Goal: Task Accomplishment & Management: Complete application form

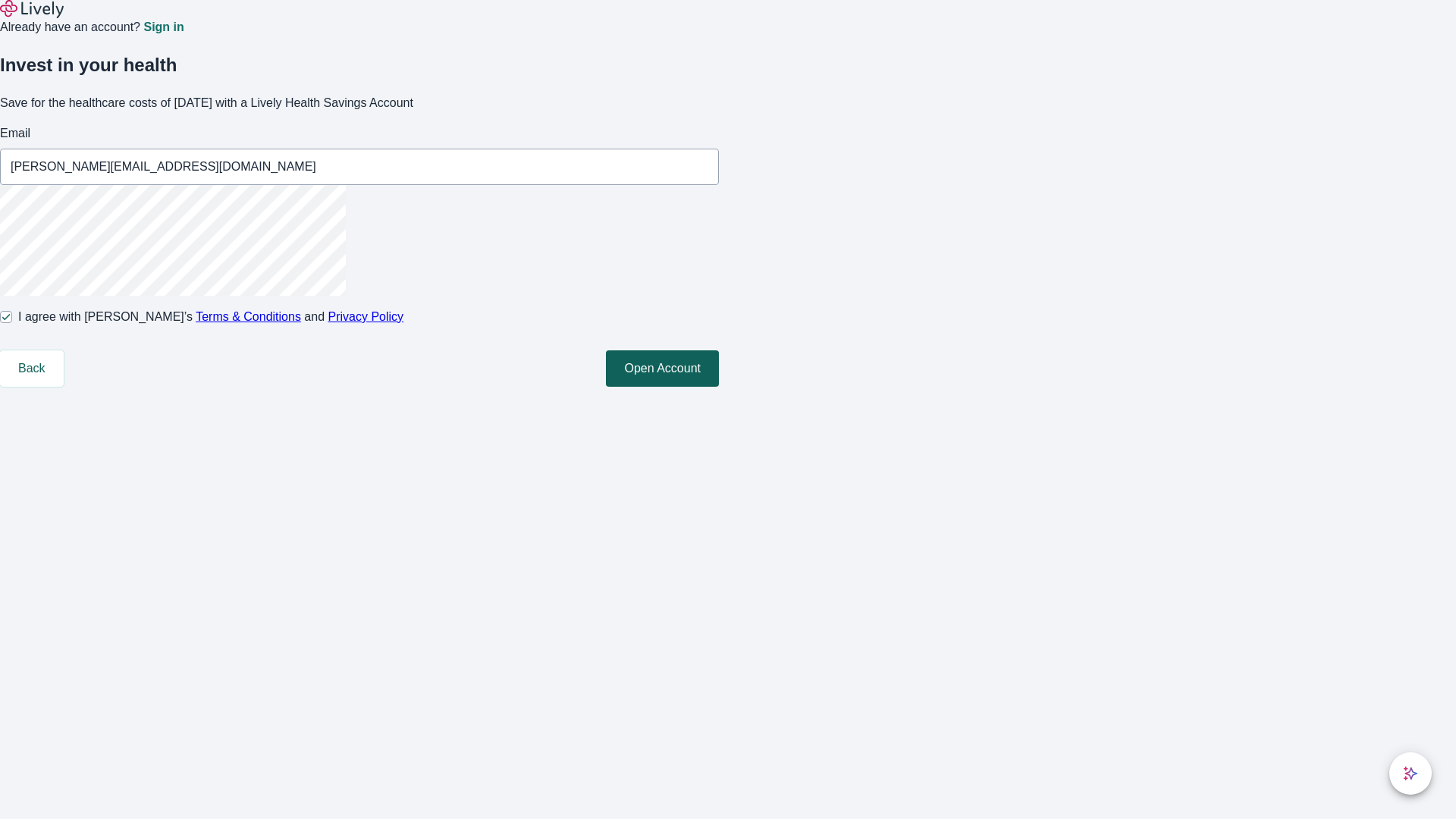
click at [719, 386] on button "Open Account" at bounding box center [662, 368] width 113 height 36
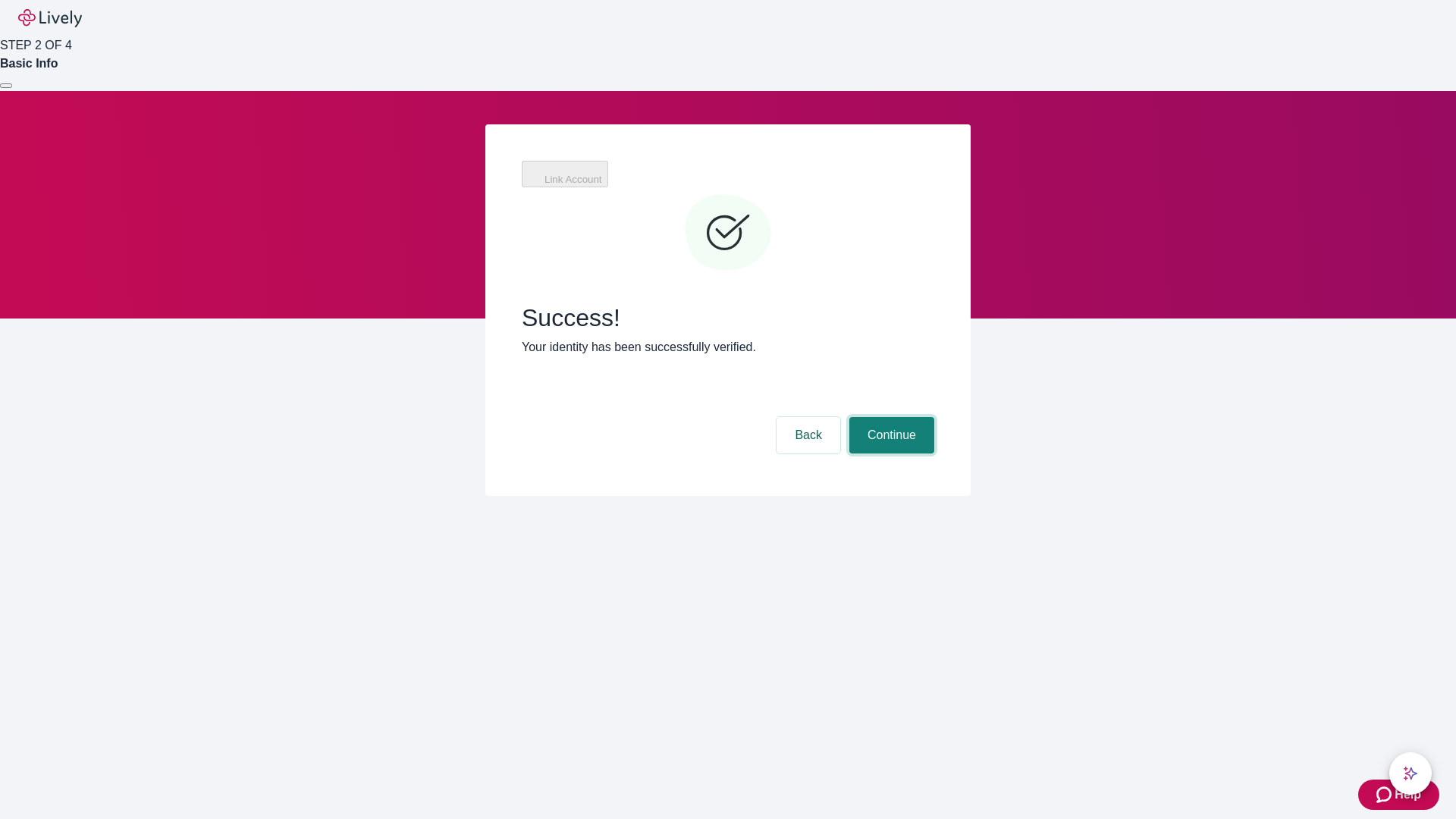
click at [890, 417] on button "Continue" at bounding box center [891, 435] width 85 height 36
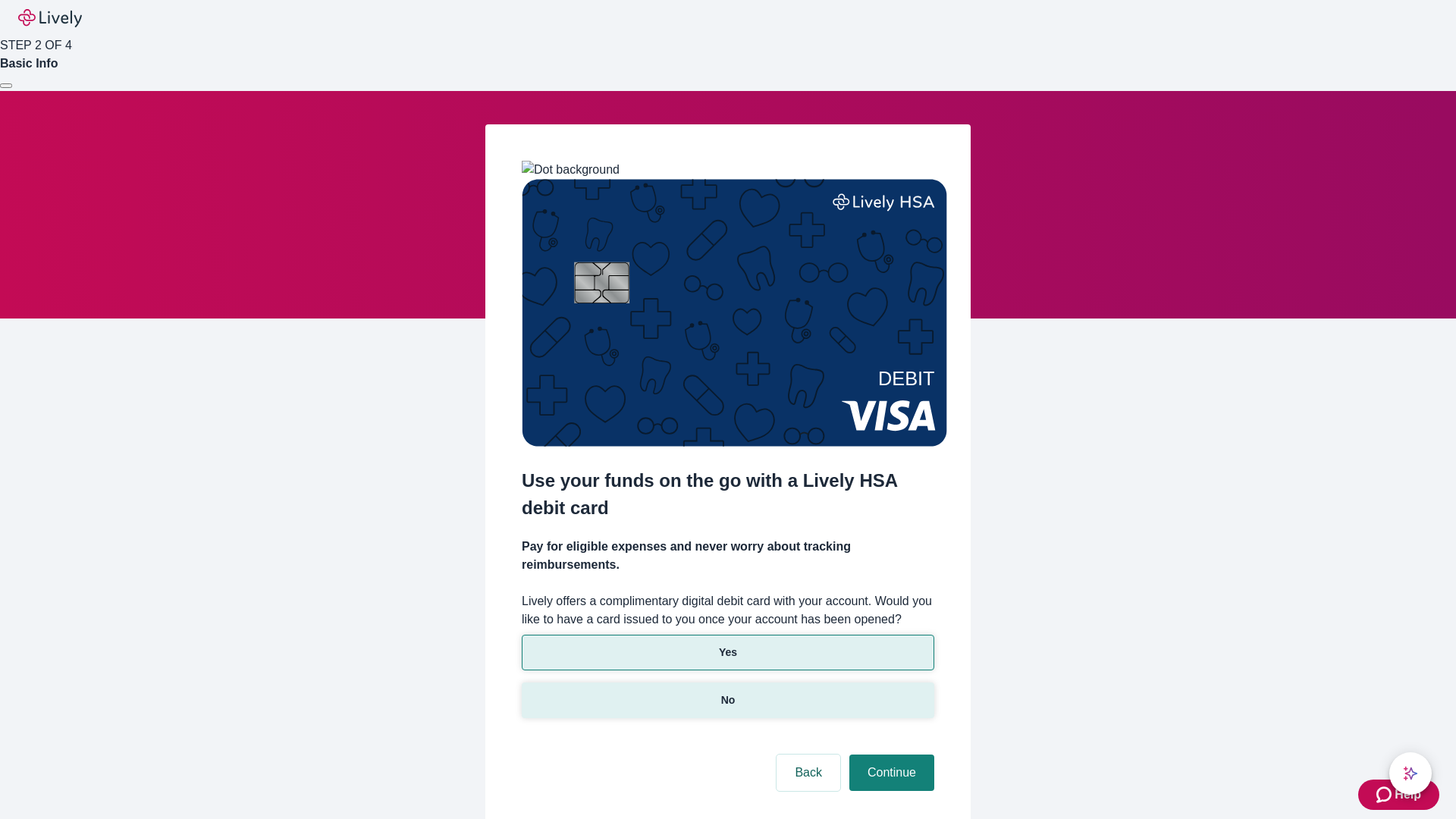
click at [727, 692] on p "No" at bounding box center [729, 700] width 15 height 16
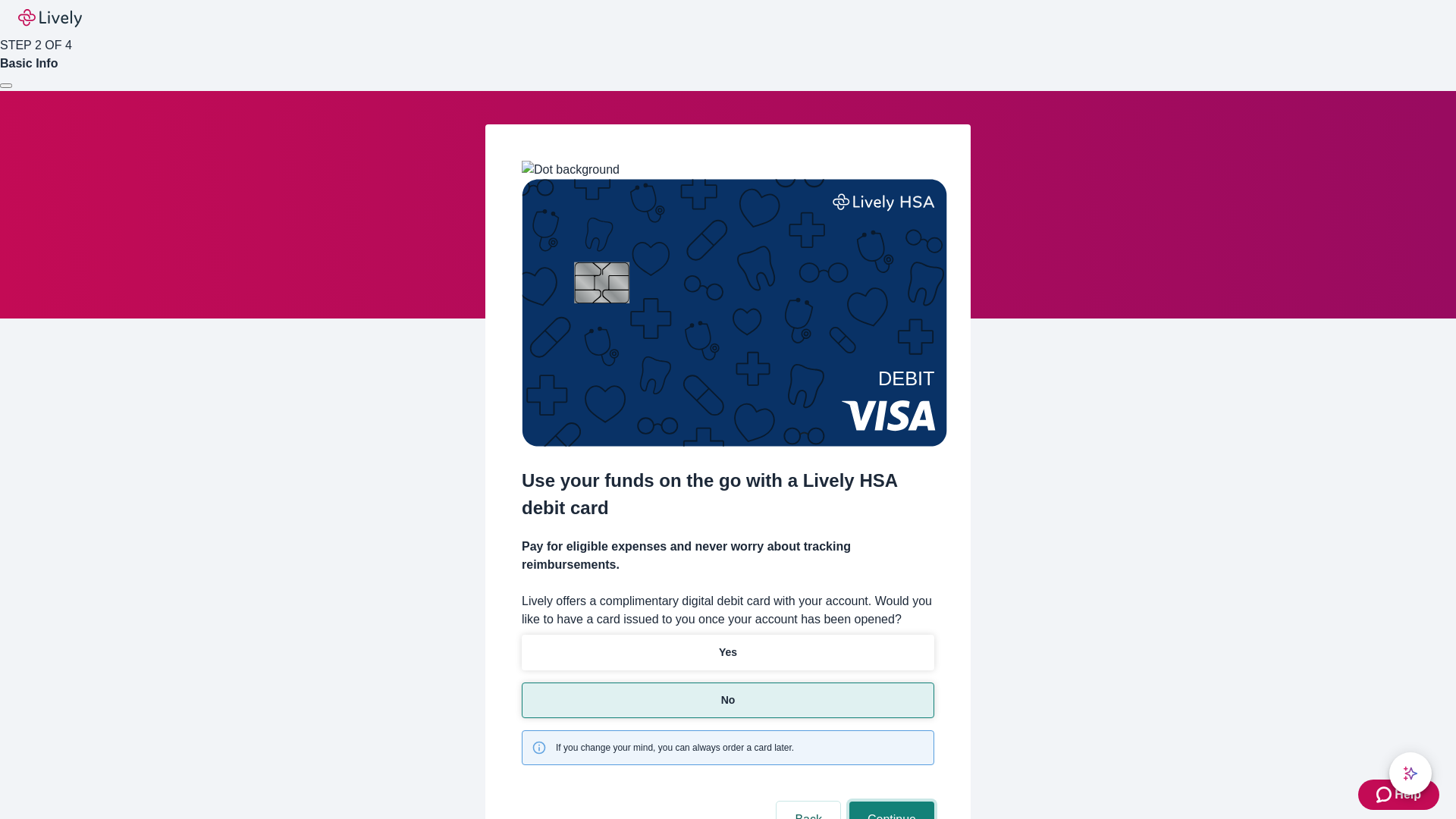
click at [890, 801] on button "Continue" at bounding box center [891, 819] width 85 height 36
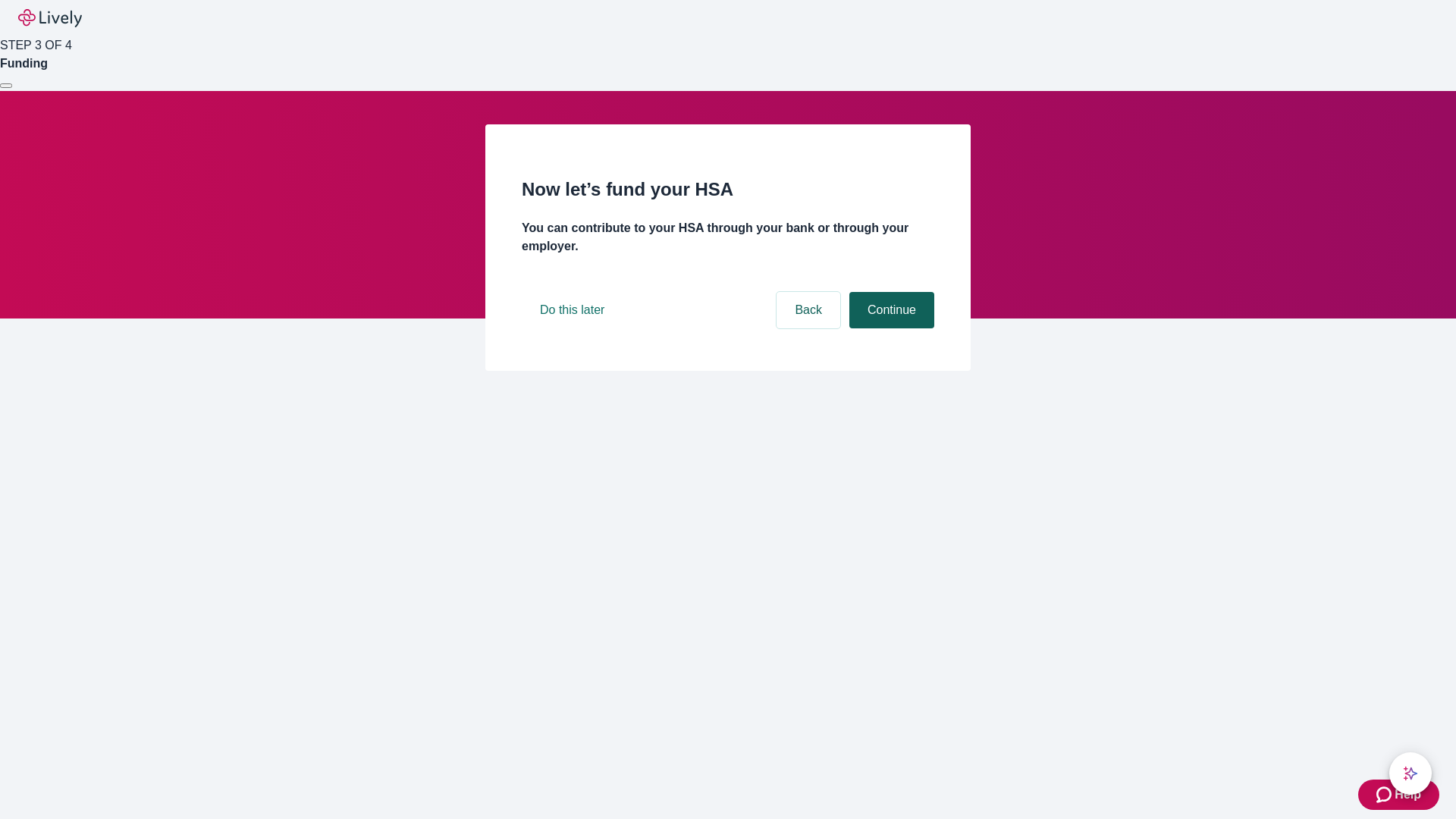
click at [890, 328] on button "Continue" at bounding box center [891, 310] width 85 height 36
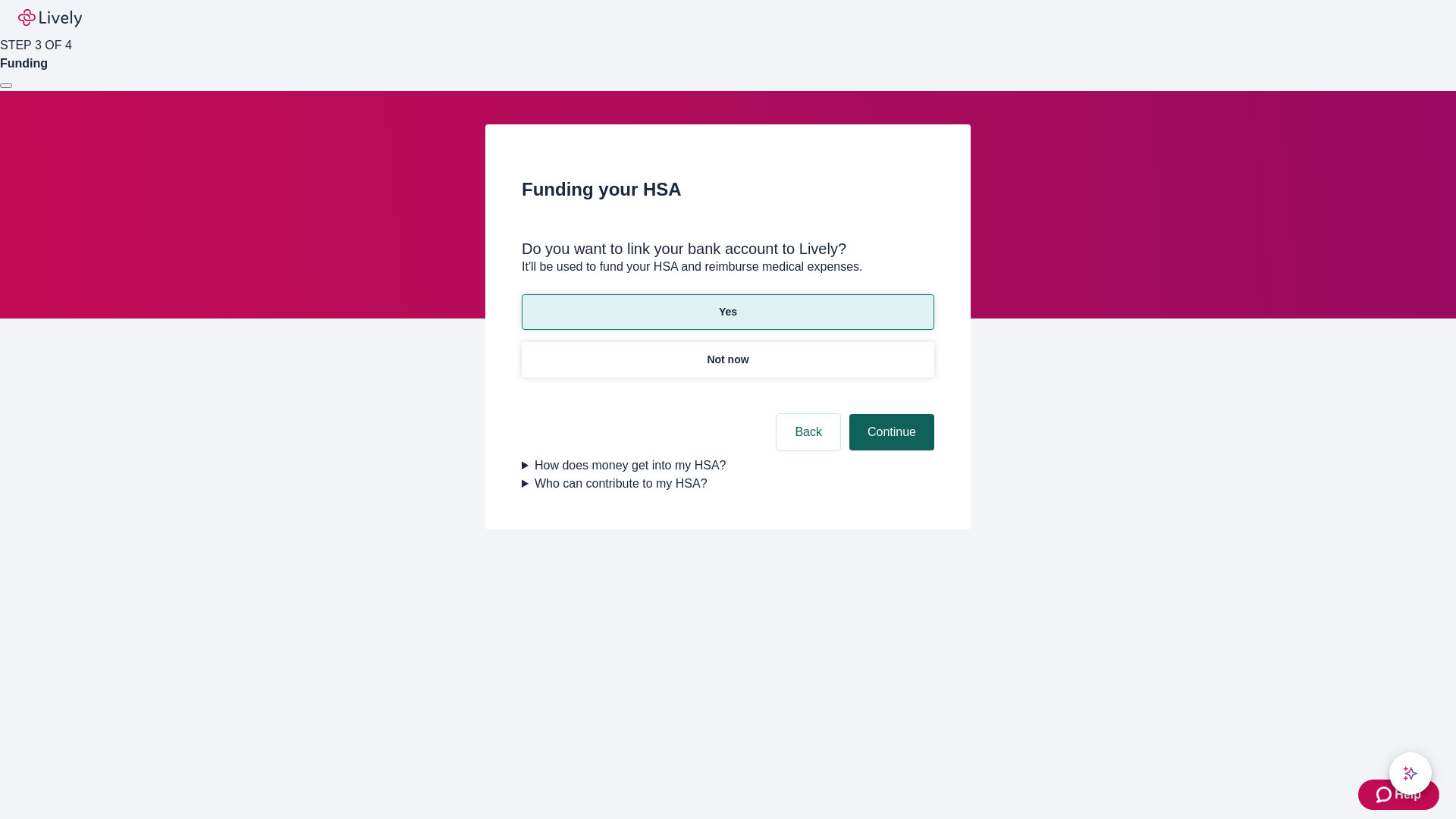
click at [890, 414] on button "Continue" at bounding box center [891, 432] width 85 height 36
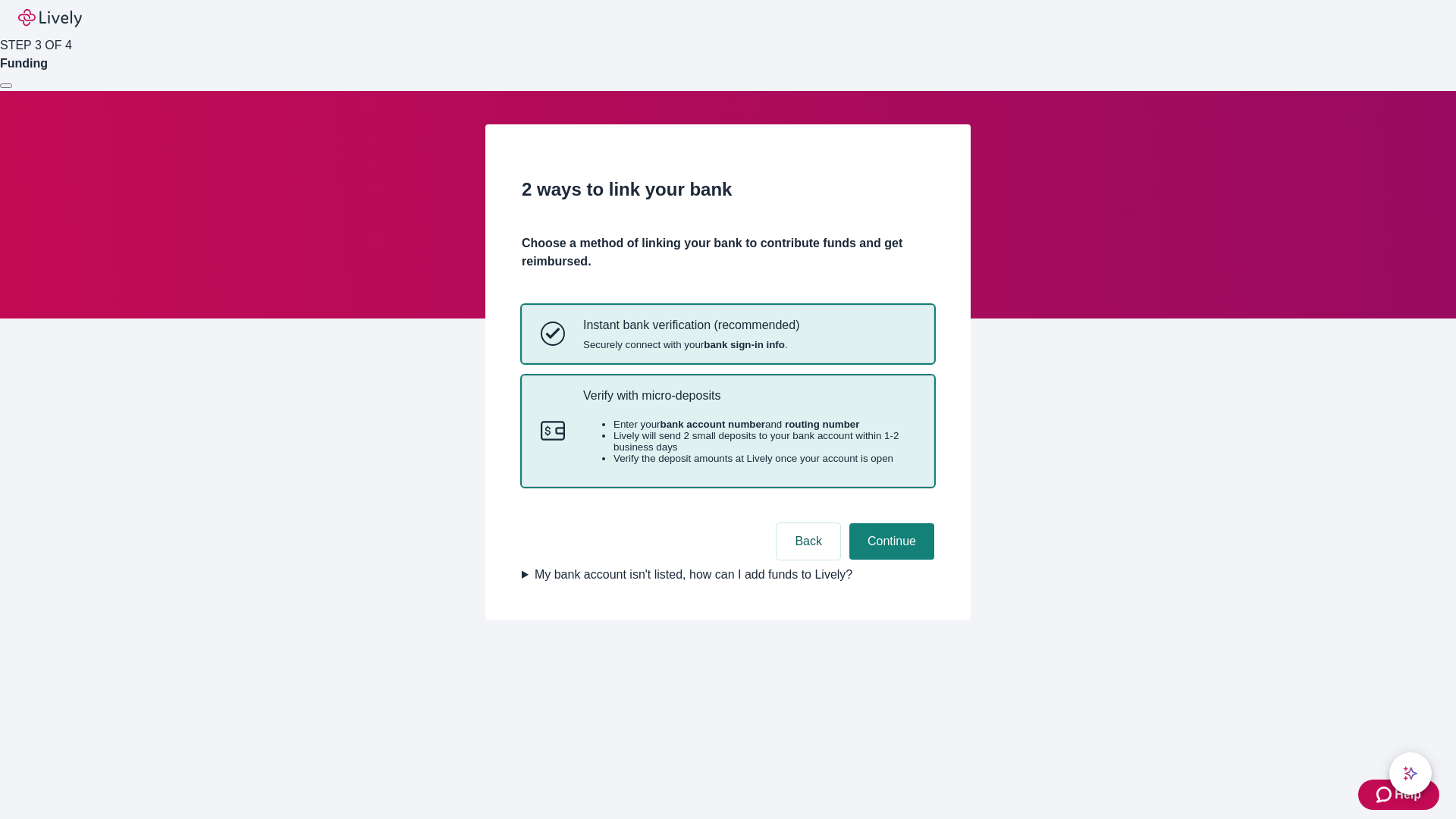
click at [748, 403] on p "Verify with micro-deposits" at bounding box center [749, 395] width 332 height 15
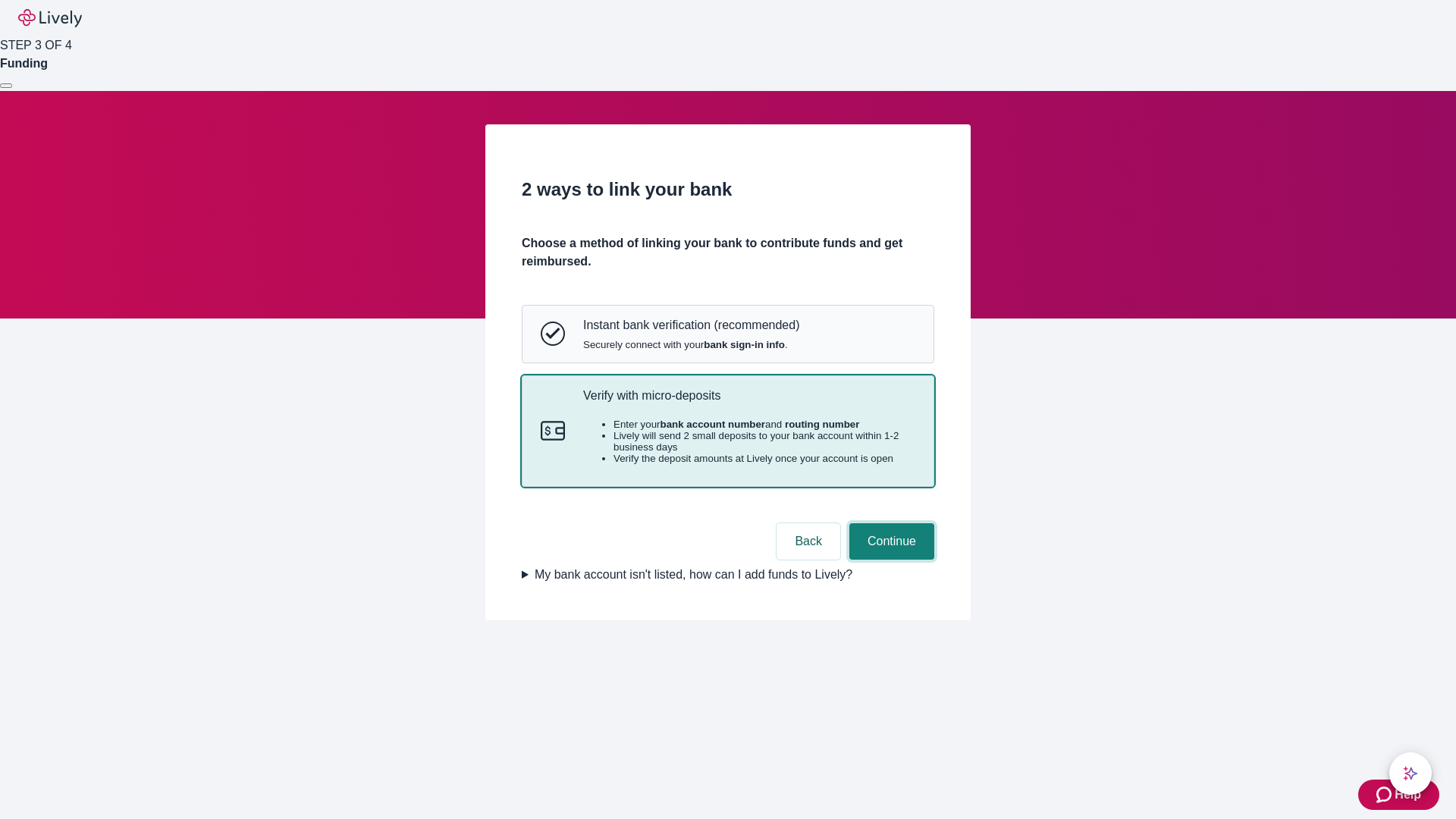
click at [890, 559] on button "Continue" at bounding box center [891, 541] width 85 height 36
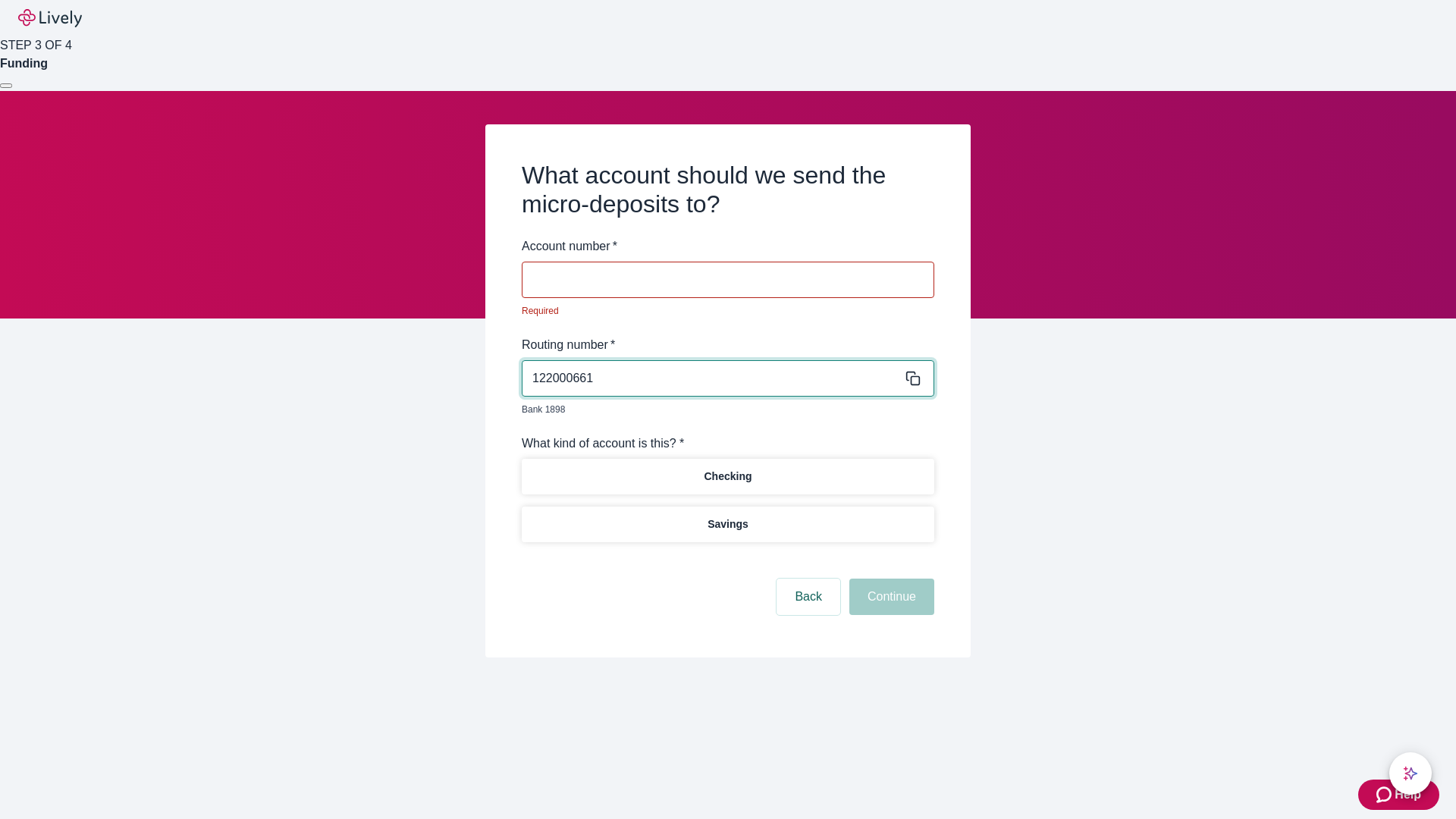
type input "122000661"
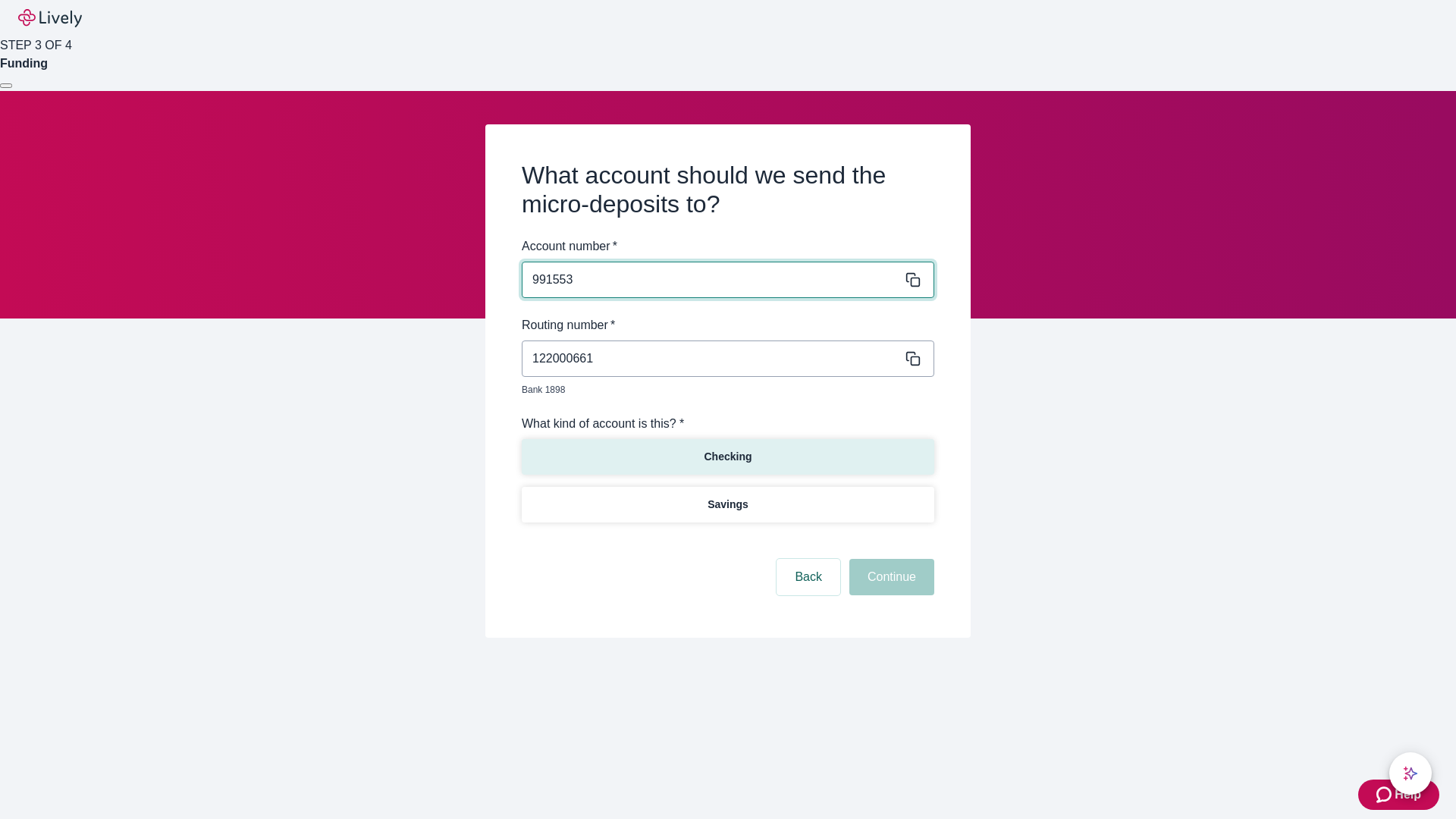
type input "991553"
click at [727, 449] on p "Checking" at bounding box center [727, 457] width 48 height 16
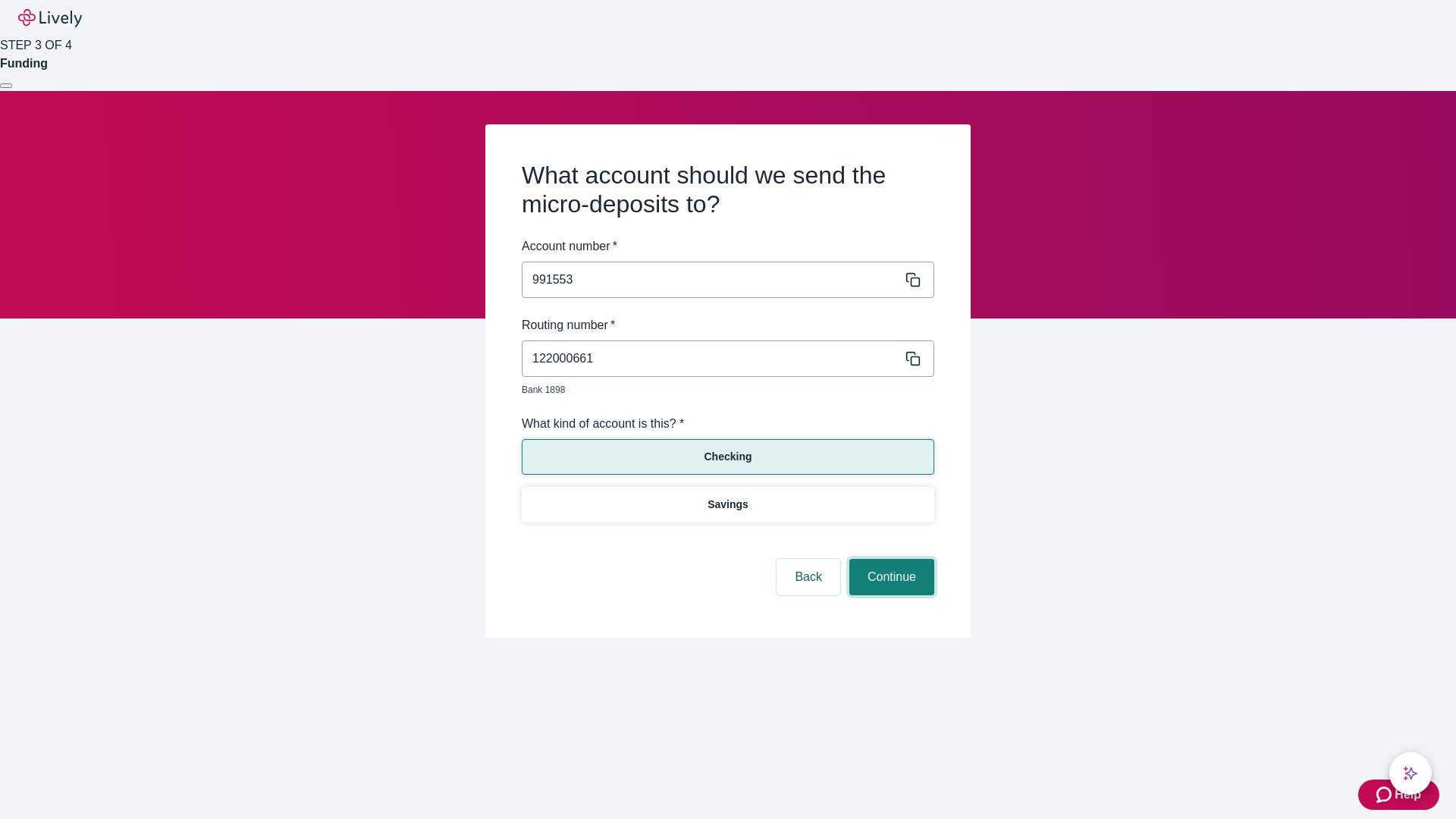
click at [890, 559] on button "Continue" at bounding box center [891, 576] width 85 height 36
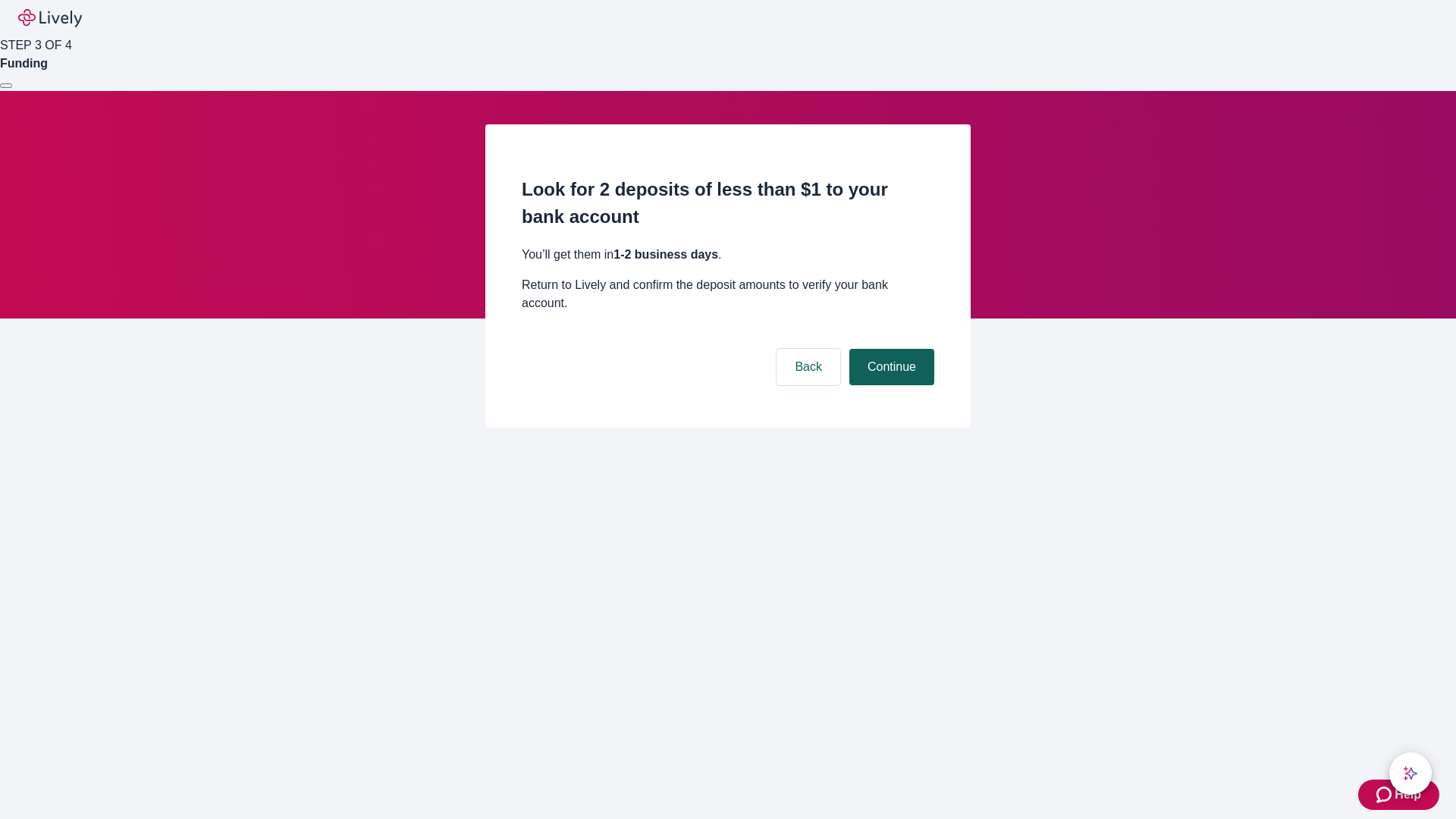
click at [890, 348] on button "Continue" at bounding box center [891, 366] width 85 height 36
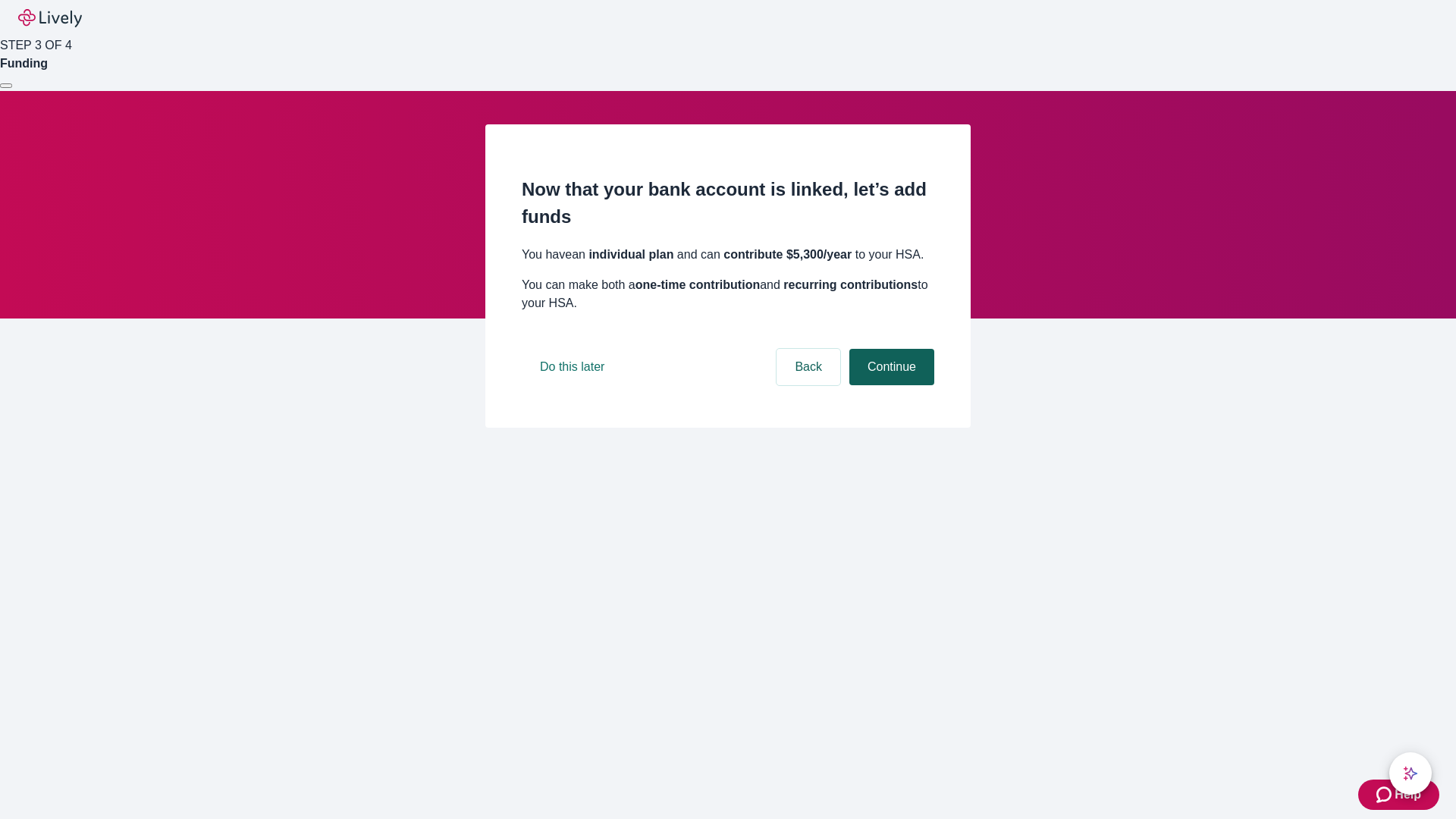
click at [890, 385] on button "Continue" at bounding box center [891, 366] width 85 height 36
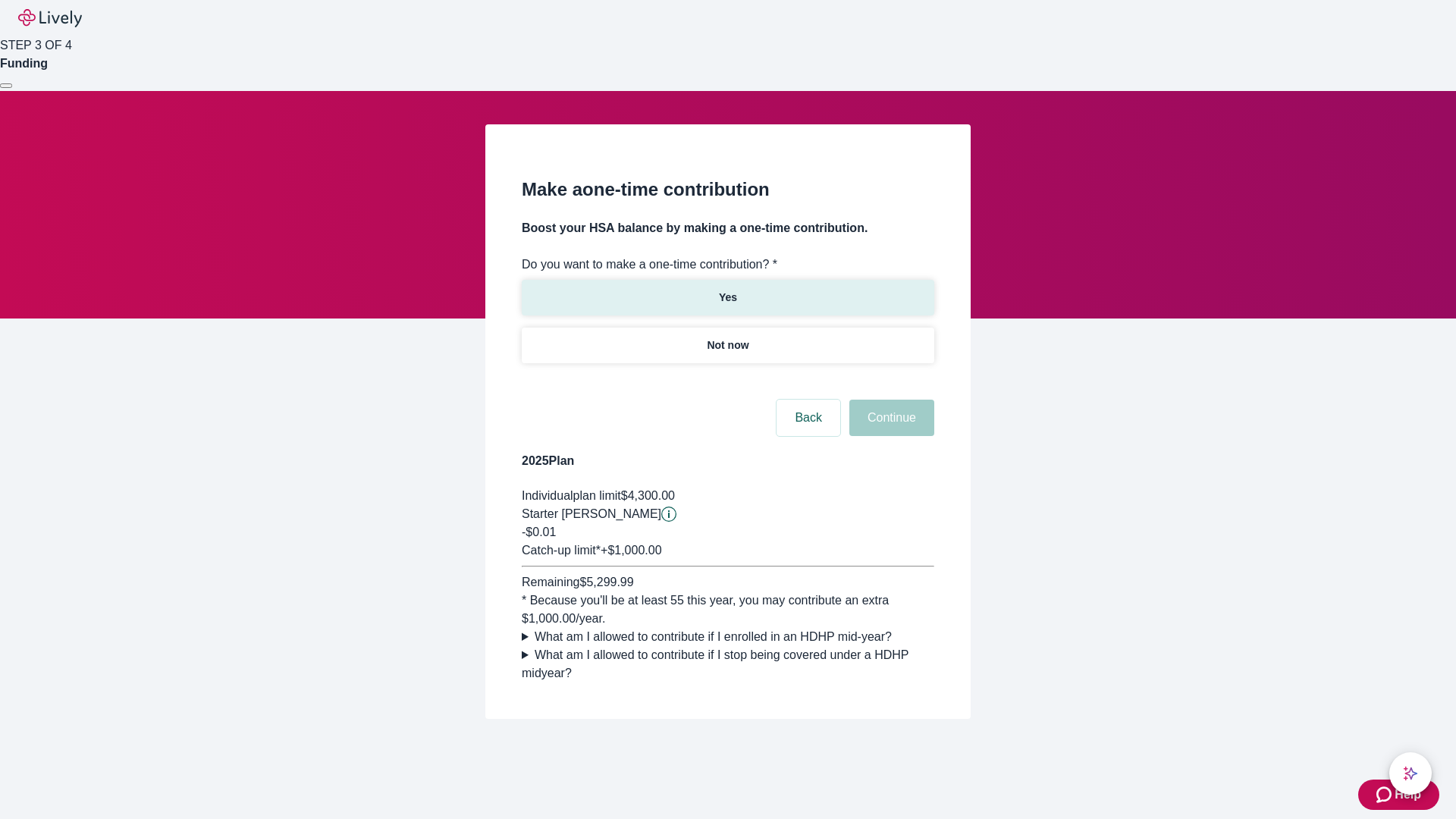
click at [727, 289] on p "Yes" at bounding box center [728, 298] width 19 height 16
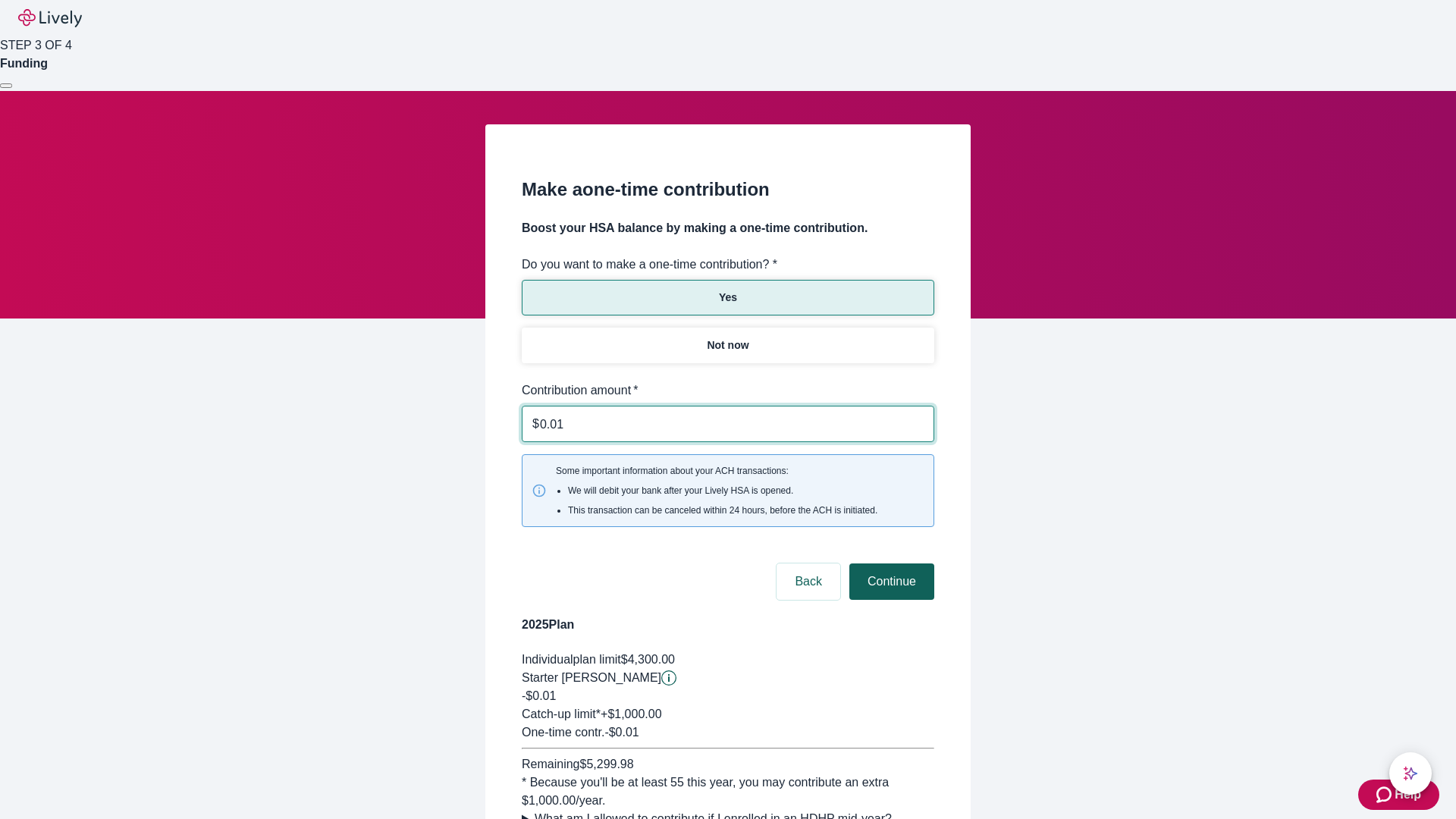
type input "0.01"
click at [890, 564] on button "Continue" at bounding box center [891, 581] width 85 height 36
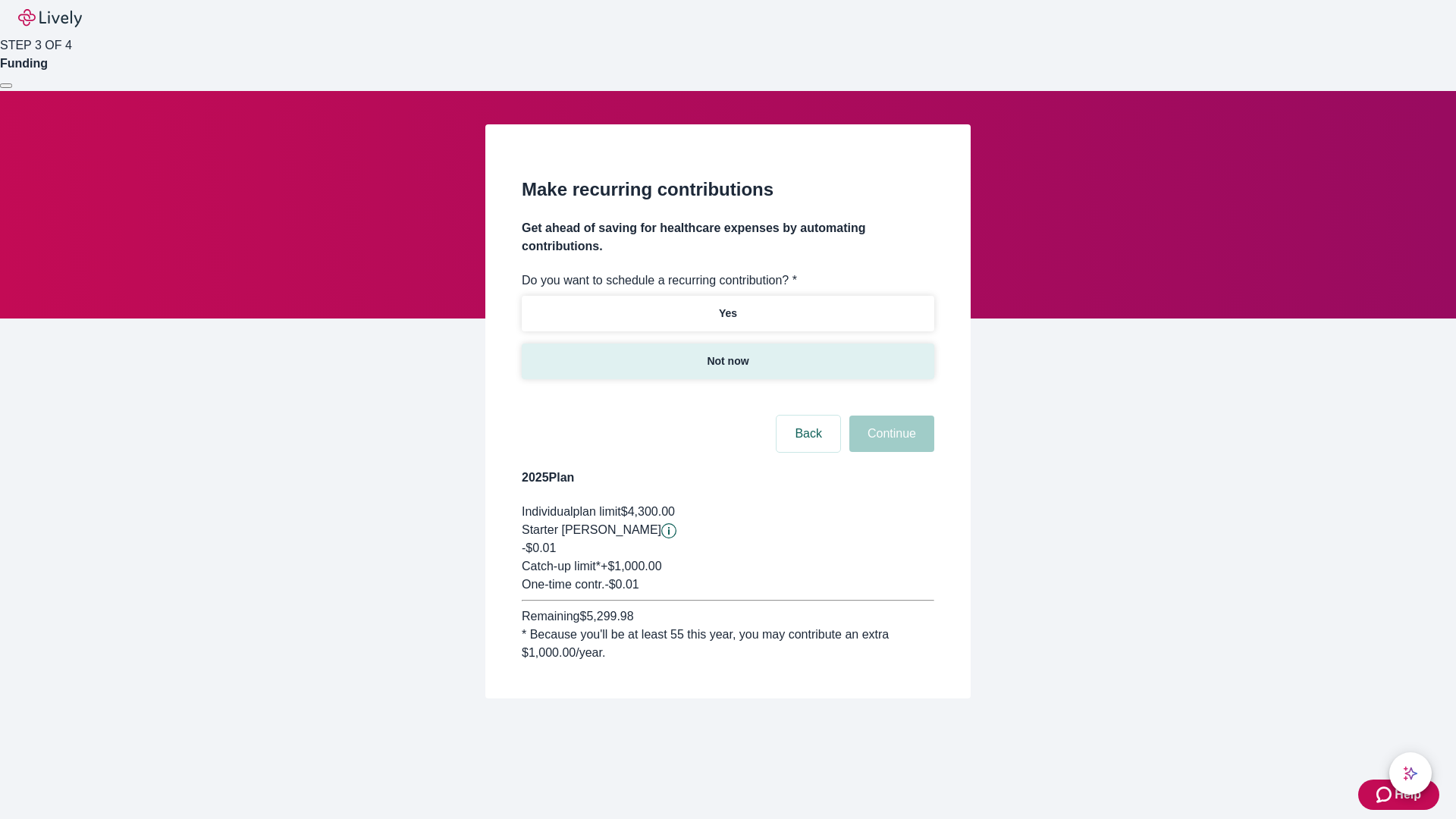
click at [727, 353] on p "Not now" at bounding box center [728, 361] width 42 height 16
click at [890, 416] on button "Continue" at bounding box center [891, 433] width 85 height 36
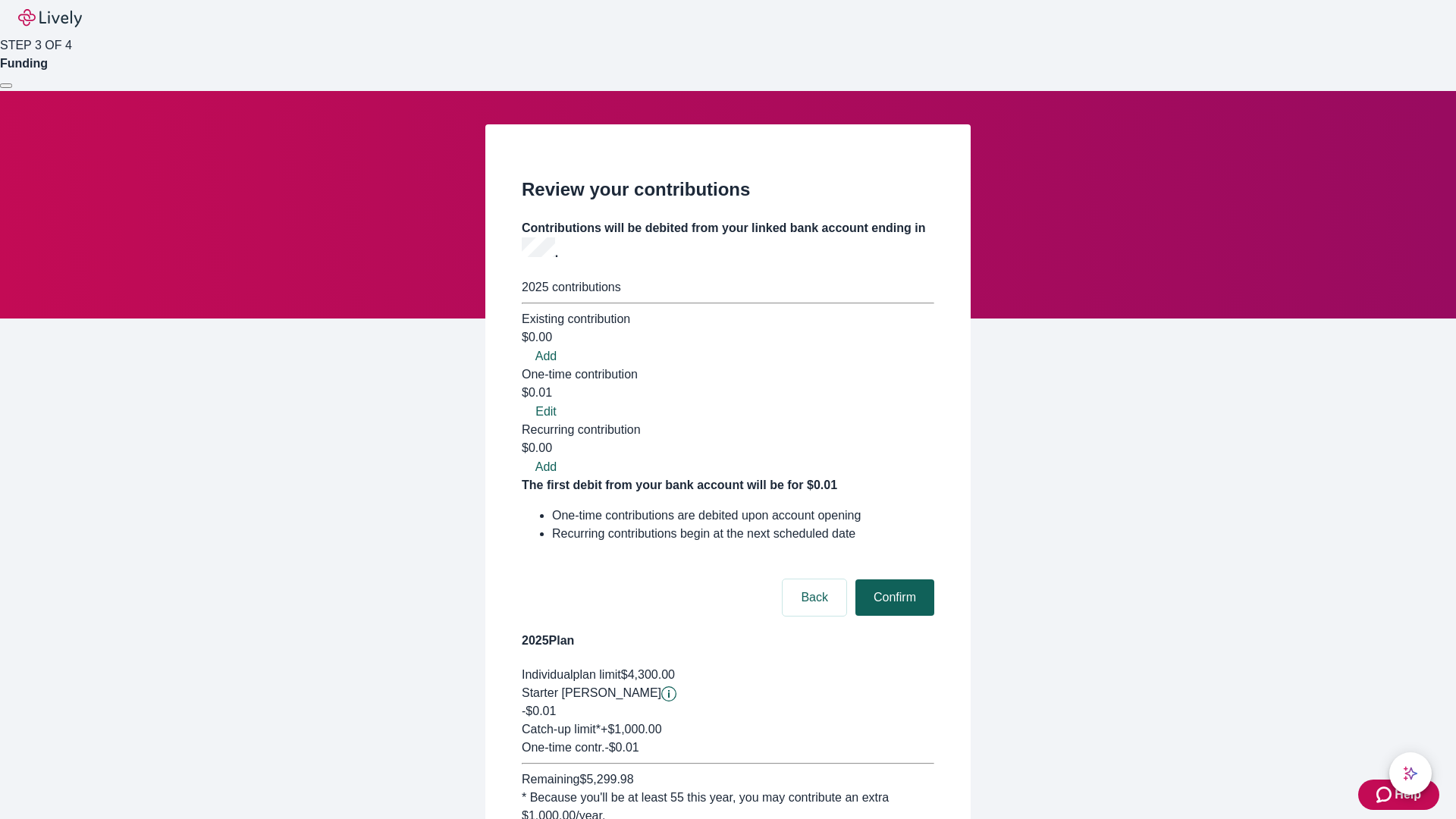
click at [893, 579] on button "Confirm" at bounding box center [895, 597] width 79 height 36
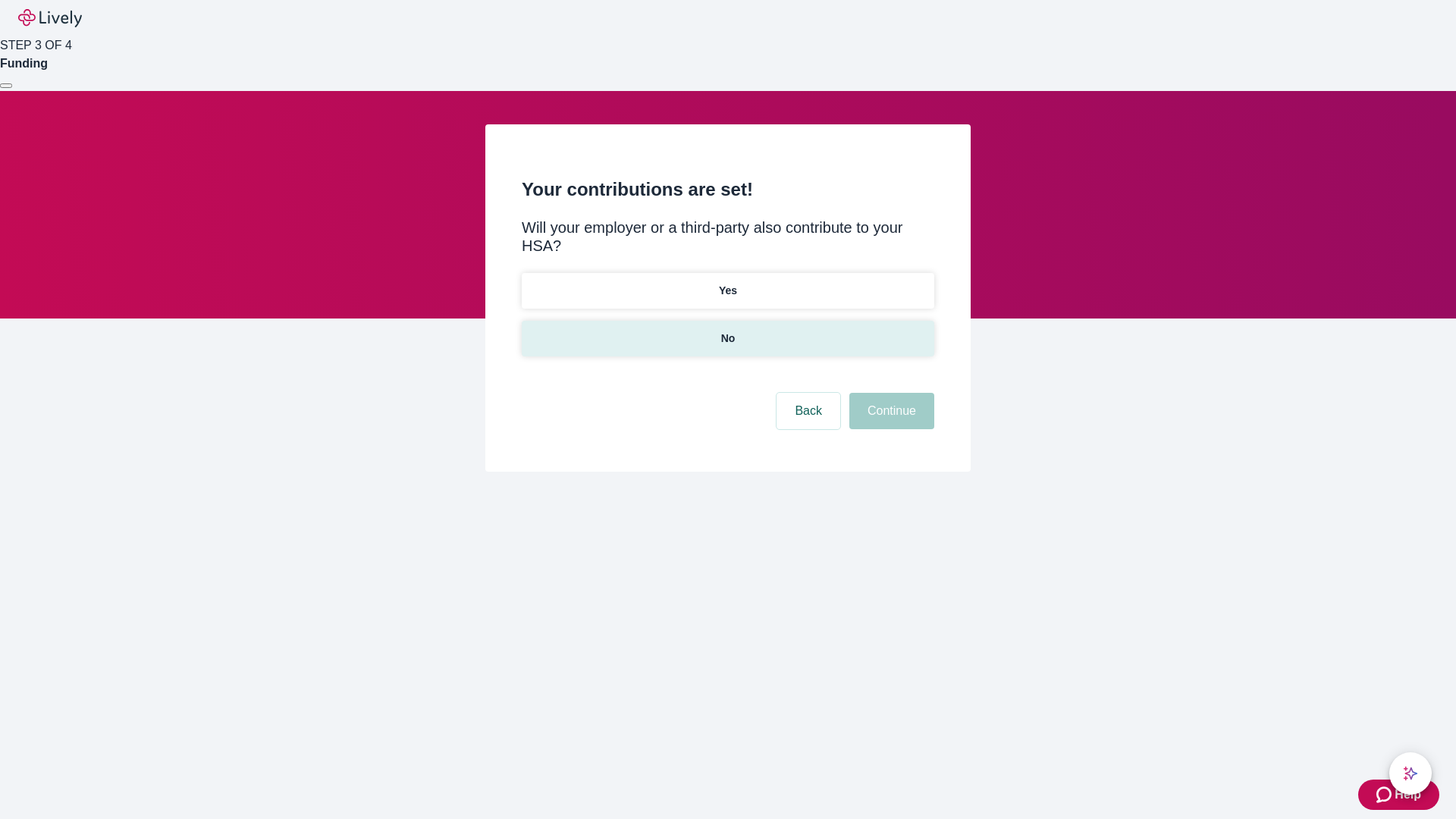
click at [727, 331] on p "No" at bounding box center [729, 339] width 15 height 16
click at [890, 393] on button "Continue" at bounding box center [891, 411] width 85 height 36
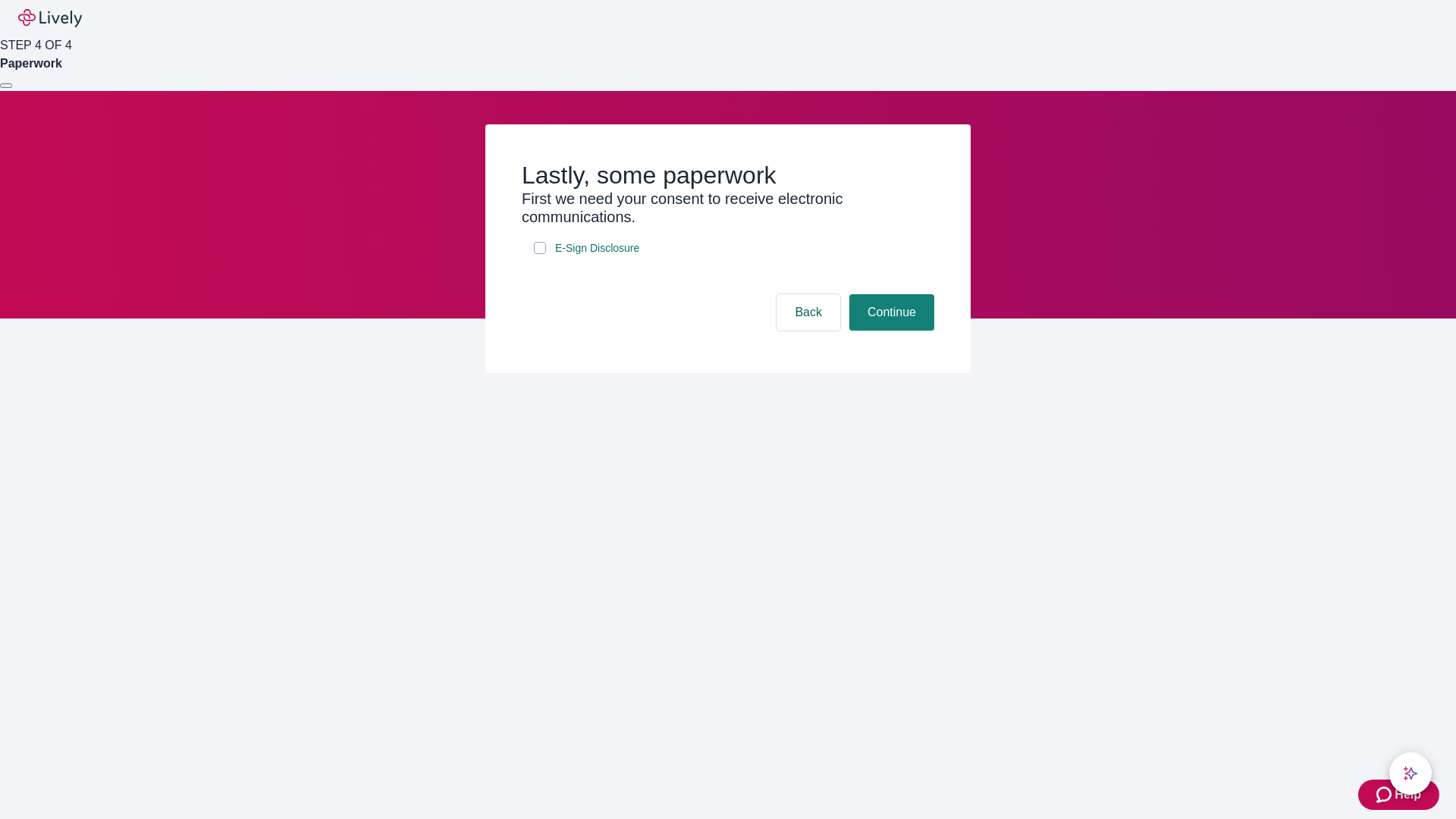
click at [540, 254] on input "E-Sign Disclosure" at bounding box center [540, 247] width 12 height 12
checkbox input "true"
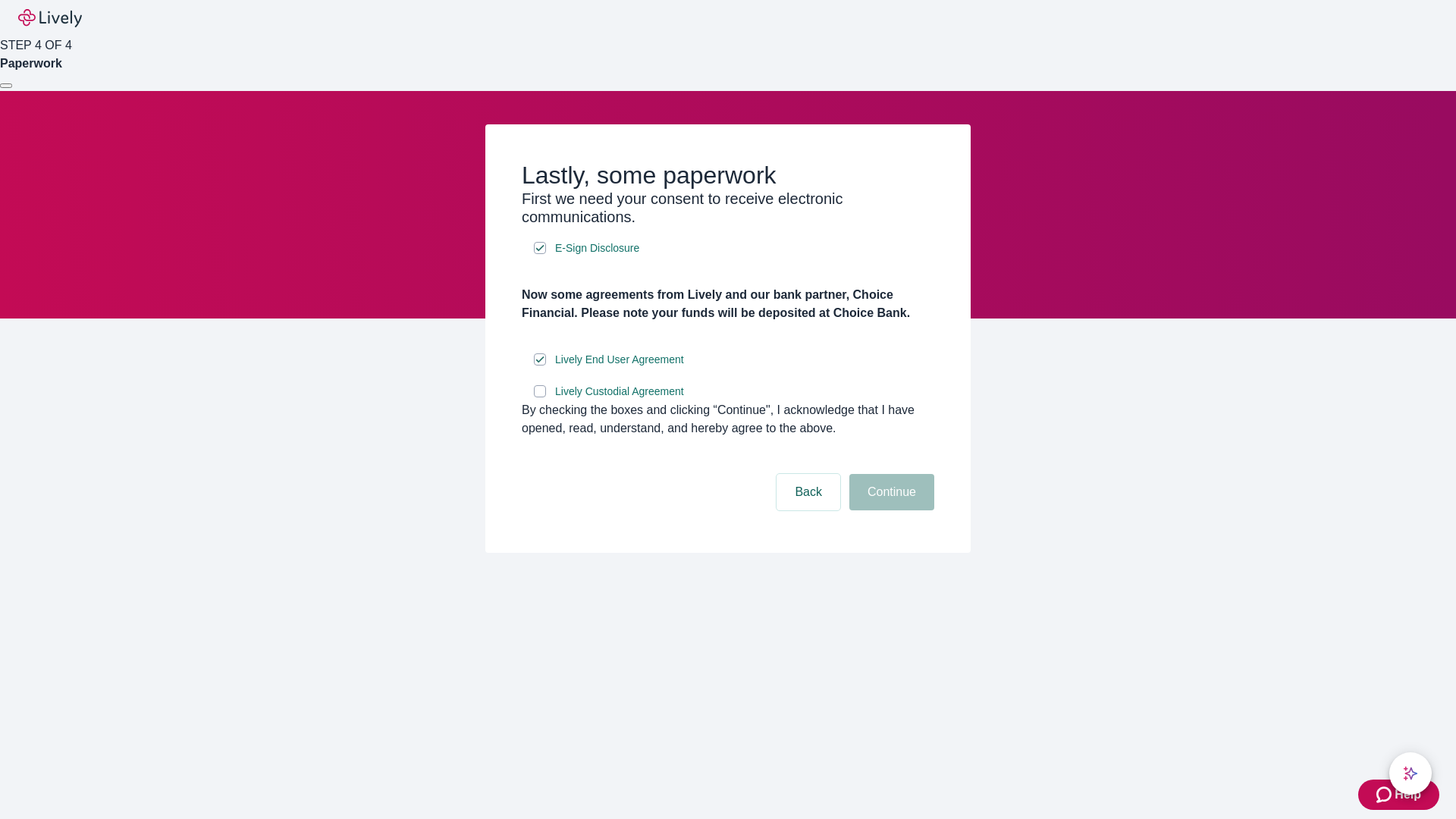
click at [540, 397] on input "Lively Custodial Agreement" at bounding box center [540, 391] width 12 height 12
checkbox input "true"
click at [890, 510] on button "Continue" at bounding box center [891, 492] width 85 height 36
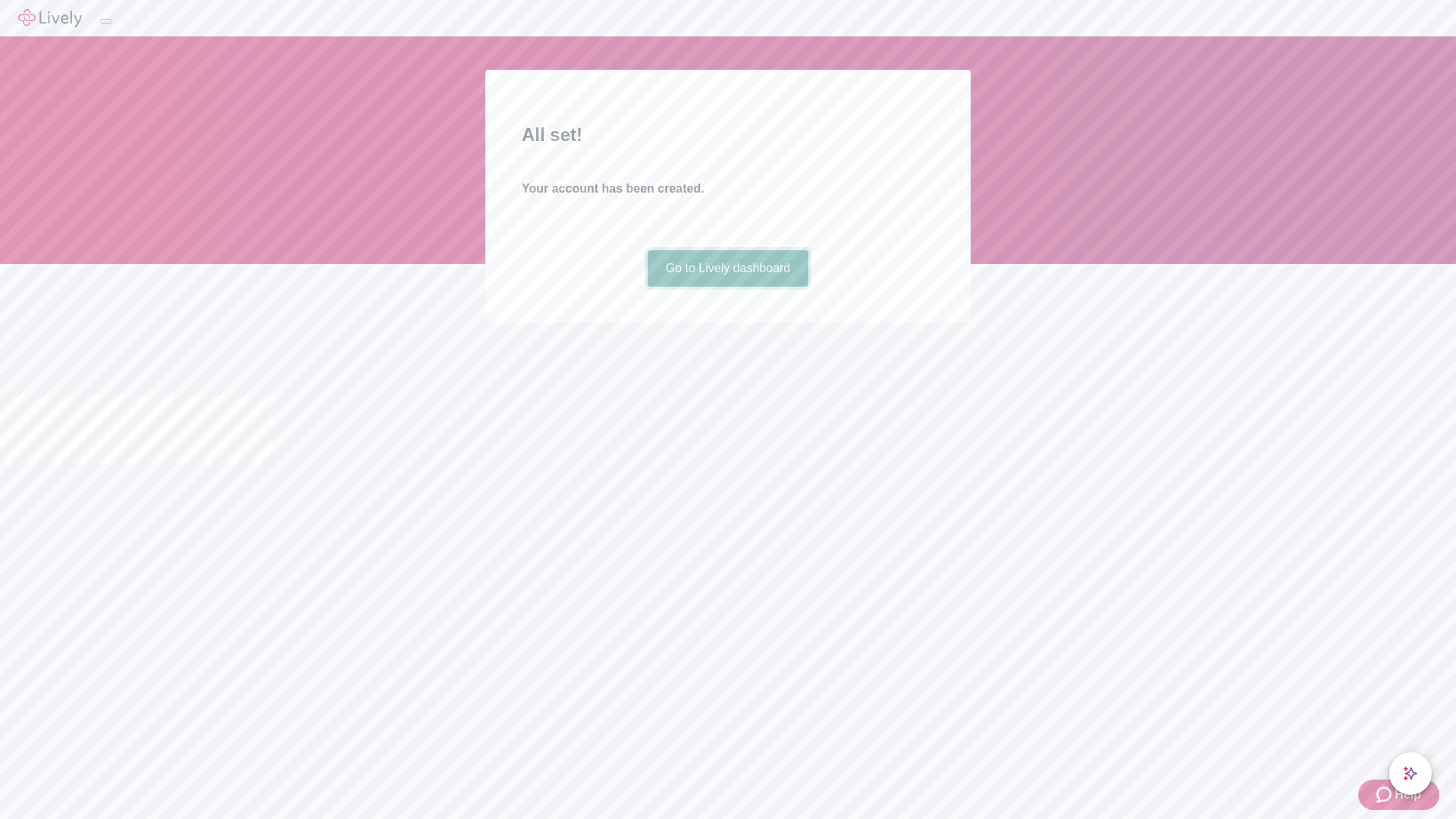
click at [727, 286] on link "Go to Lively dashboard" at bounding box center [729, 268] width 162 height 36
